Goal: Task Accomplishment & Management: Complete application form

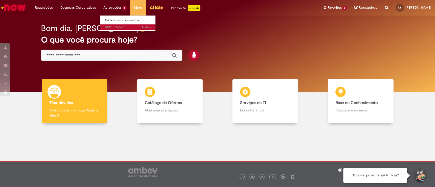
click at [121, 26] on span "6h atrás 6 horas atrás DCREQ0166681" at bounding box center [128, 27] width 46 height 4
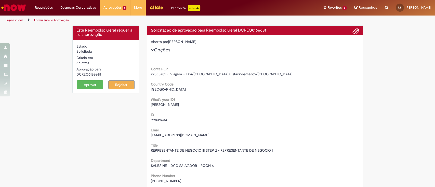
click at [80, 82] on button "Aprovar" at bounding box center [90, 85] width 27 height 9
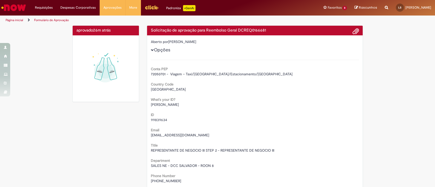
click at [19, 7] on img "Ir para a Homepage" at bounding box center [14, 8] width 26 height 10
